Goal: Find specific page/section: Find specific page/section

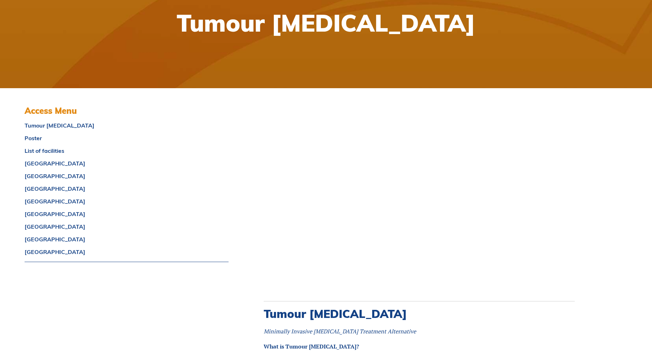
scroll to position [125, 0]
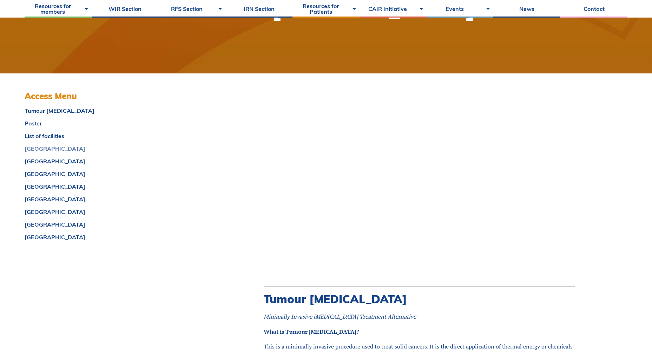
click at [39, 151] on link "[GEOGRAPHIC_DATA]" at bounding box center [127, 149] width 204 height 6
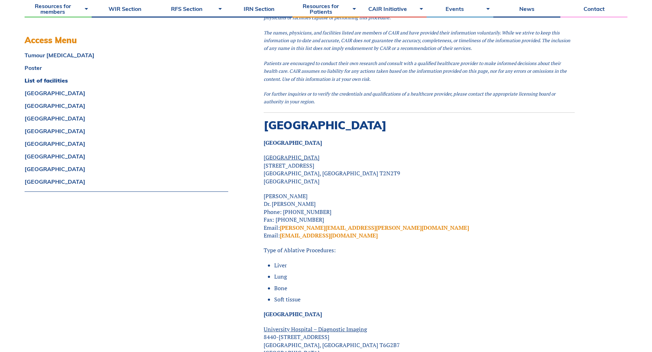
scroll to position [1130, 0]
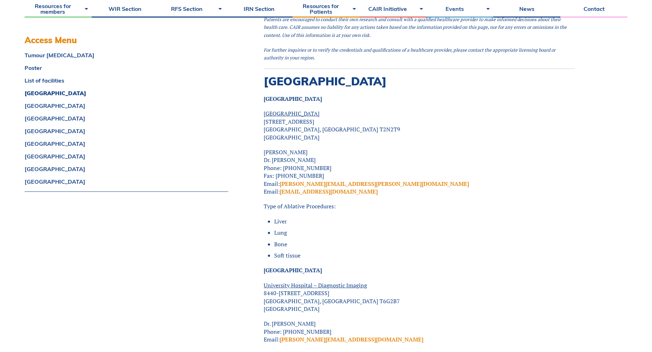
drag, startPoint x: 523, startPoint y: 264, endPoint x: 520, endPoint y: 325, distance: 60.8
click at [523, 281] on p "University Hospital – Diagnostic Imaging 8440-112 St NW Edmonton, Alberta T6G2B…" at bounding box center [419, 297] width 311 height 32
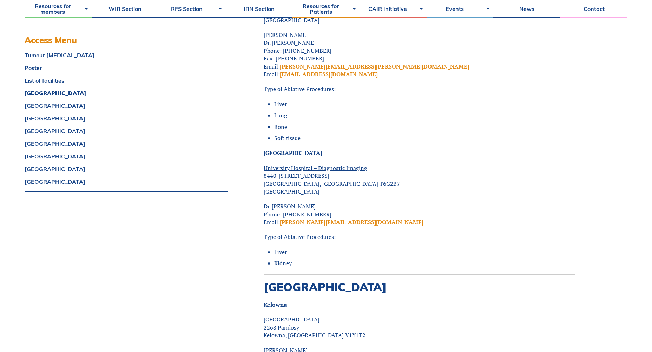
scroll to position [1152, 0]
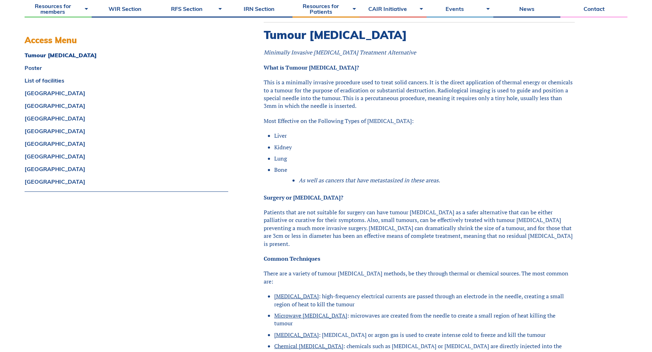
scroll to position [447, 0]
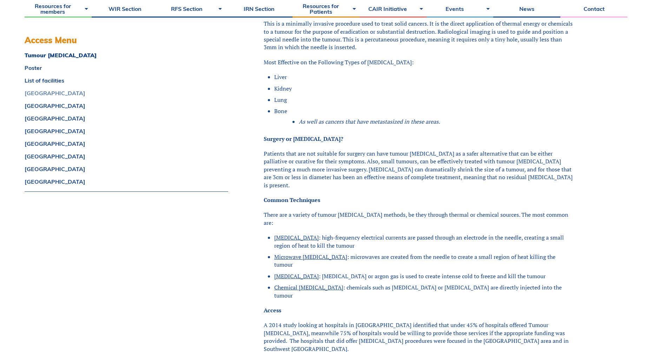
click at [34, 92] on link "[GEOGRAPHIC_DATA]" at bounding box center [127, 93] width 204 height 6
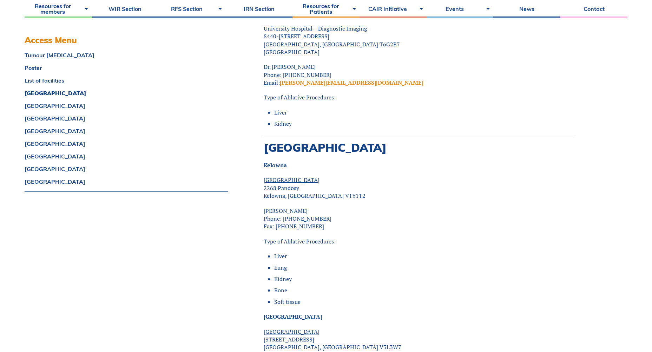
scroll to position [1401, 0]
